Goal: Find specific page/section: Find specific page/section

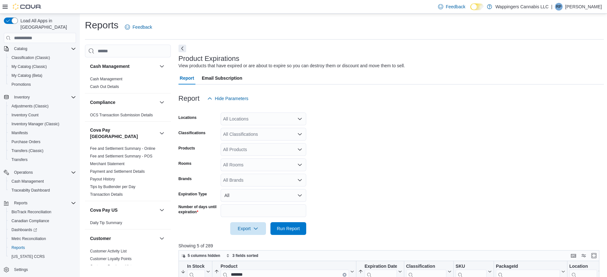
drag, startPoint x: 111, startPoint y: 78, endPoint x: 157, endPoint y: 95, distance: 48.7
click at [111, 78] on link "Cash Management" at bounding box center [106, 79] width 32 height 4
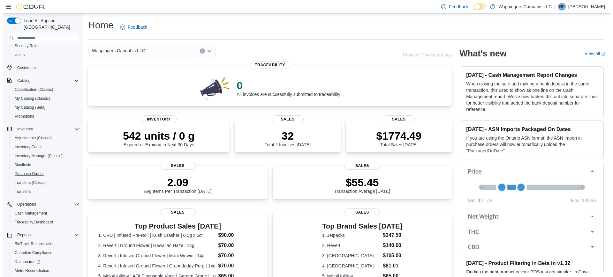
scroll to position [60, 0]
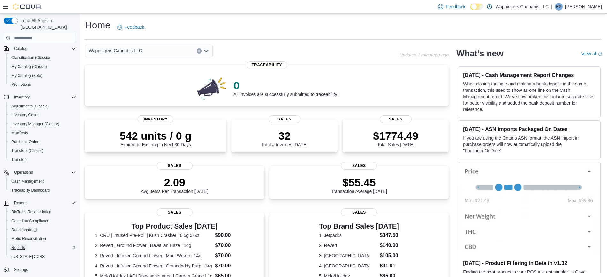
click at [18, 246] on span "Reports" at bounding box center [17, 248] width 13 height 5
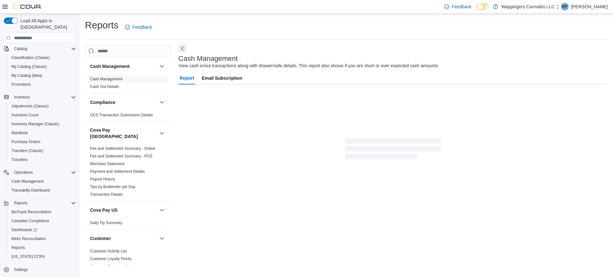
click at [110, 78] on link "Cash Management" at bounding box center [106, 79] width 32 height 4
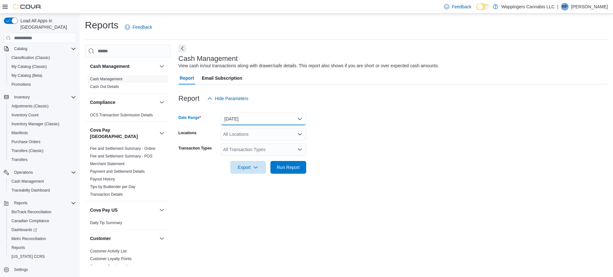
click at [258, 117] on button "[DATE]" at bounding box center [264, 119] width 86 height 13
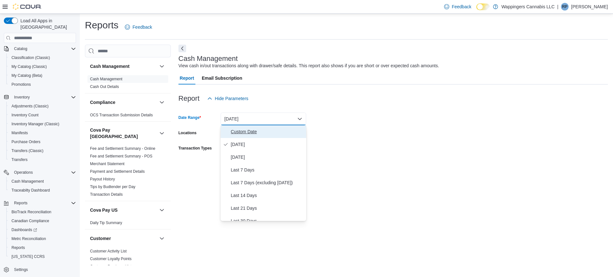
click at [243, 130] on span "Custom Date" at bounding box center [267, 132] width 73 height 8
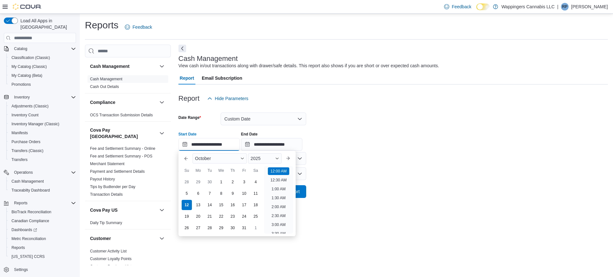
click at [187, 145] on input "**********" at bounding box center [208, 144] width 61 height 13
click at [276, 222] on li "4:00 AM" at bounding box center [278, 223] width 19 height 8
type input "**********"
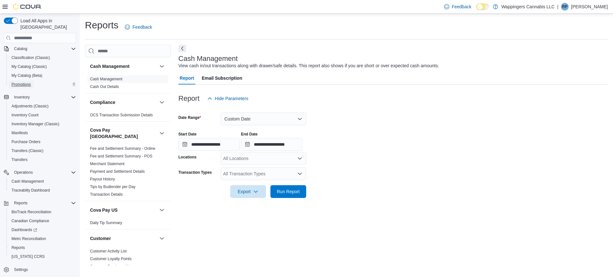
click at [14, 82] on span "Promotions" at bounding box center [20, 84] width 19 height 5
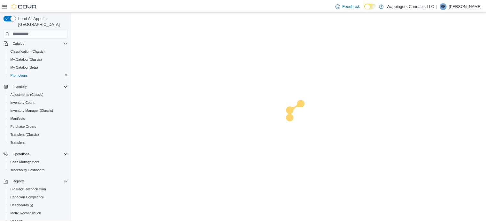
scroll to position [59, 0]
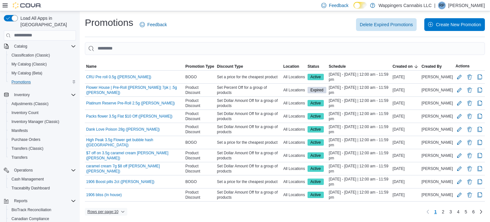
click at [106, 213] on span "Rows per page : 10" at bounding box center [102, 211] width 31 height 5
click at [109, 196] on span "50 rows" at bounding box center [114, 197] width 20 height 5
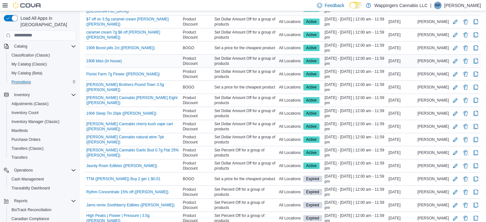
scroll to position [96, 0]
